Goal: Task Accomplishment & Management: Use online tool/utility

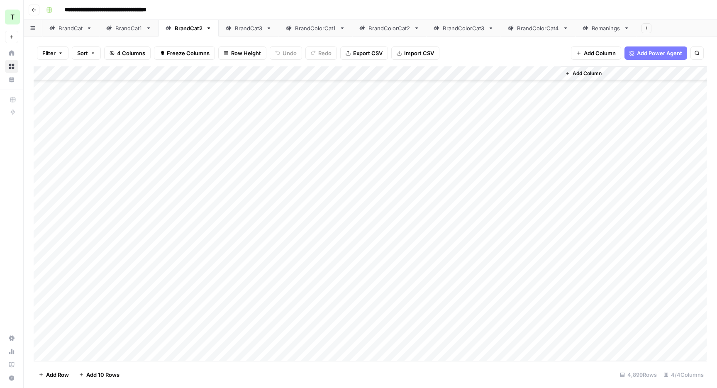
scroll to position [68819, 0]
click at [316, 27] on div "BrandColorCat1" at bounding box center [315, 28] width 41 height 8
click at [246, 26] on div "BrandCat3" at bounding box center [249, 28] width 28 height 8
click at [64, 24] on div "BrandCat" at bounding box center [70, 28] width 24 height 8
click at [364, 53] on span "Export CSV" at bounding box center [367, 53] width 29 height 8
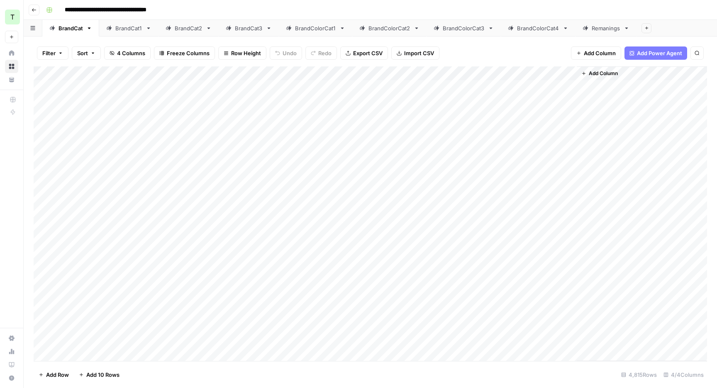
click at [124, 33] on link "BrandCat1" at bounding box center [128, 28] width 59 height 17
click at [368, 56] on span "Export CSV" at bounding box center [367, 53] width 29 height 8
click at [620, 6] on div "**********" at bounding box center [376, 9] width 666 height 13
click at [187, 27] on div "BrandCat2" at bounding box center [189, 28] width 28 height 8
click at [356, 51] on span "Export CSV" at bounding box center [367, 53] width 29 height 8
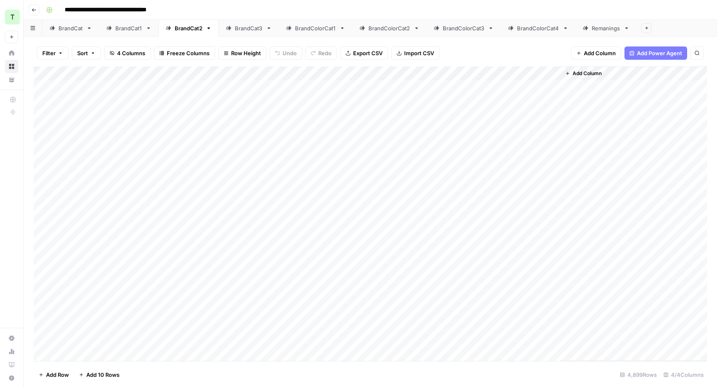
click at [237, 26] on div "BrandCat3" at bounding box center [249, 28] width 28 height 8
click at [364, 51] on span "Export CSV" at bounding box center [367, 53] width 29 height 8
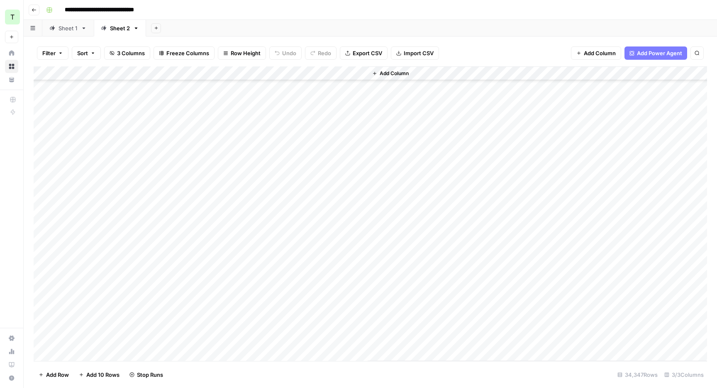
scroll to position [968, 0]
